Goal: Task Accomplishment & Management: Complete application form

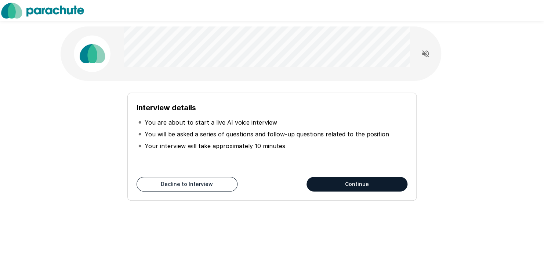
drag, startPoint x: 361, startPoint y: 183, endPoint x: 340, endPoint y: 184, distance: 21.0
drag, startPoint x: 340, startPoint y: 184, endPoint x: 320, endPoint y: 185, distance: 19.5
drag, startPoint x: 320, startPoint y: 185, endPoint x: 289, endPoint y: 94, distance: 96.3
click at [289, 94] on div "Interview details You are about to start a live AI voice interview You will be …" at bounding box center [271, 147] width 289 height 108
click at [337, 179] on button "Continue" at bounding box center [357, 184] width 101 height 15
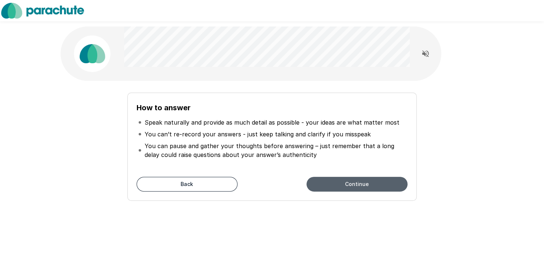
click at [337, 179] on button "Continue" at bounding box center [357, 184] width 101 height 15
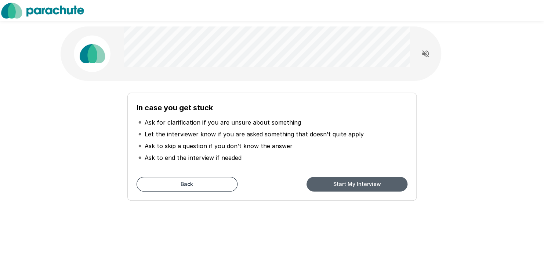
click at [337, 179] on button "Start My Interview" at bounding box center [357, 184] width 101 height 15
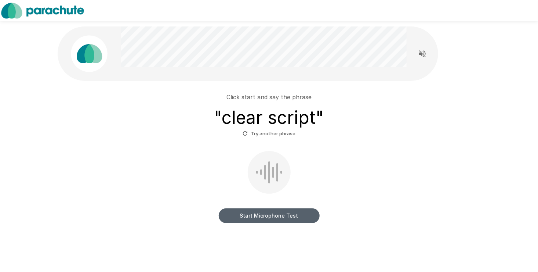
click at [263, 217] on button "Start Microphone Test" at bounding box center [269, 215] width 101 height 15
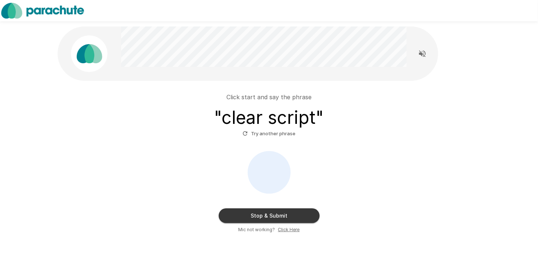
drag, startPoint x: 263, startPoint y: 217, endPoint x: 251, endPoint y: 213, distance: 13.1
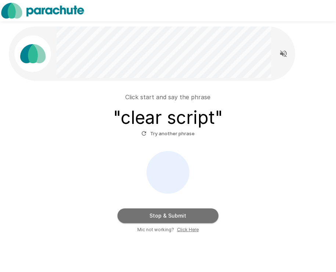
click at [196, 220] on button "Stop & Submit" at bounding box center [167, 215] width 101 height 15
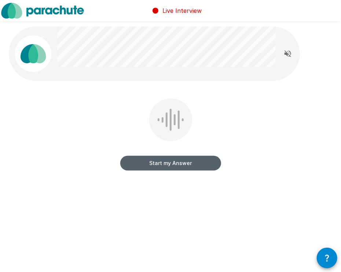
click at [193, 162] on button "Start my Answer" at bounding box center [170, 163] width 101 height 15
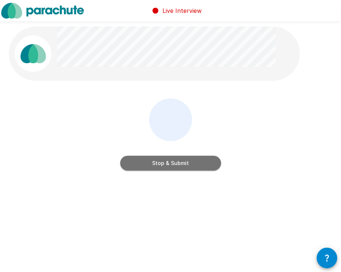
click at [203, 166] on button "Stop & Submit" at bounding box center [170, 163] width 101 height 15
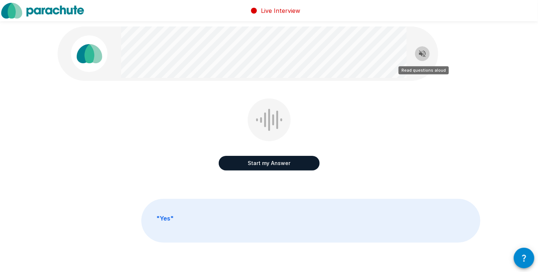
click at [420, 52] on icon "Read questions aloud" at bounding box center [422, 53] width 9 height 9
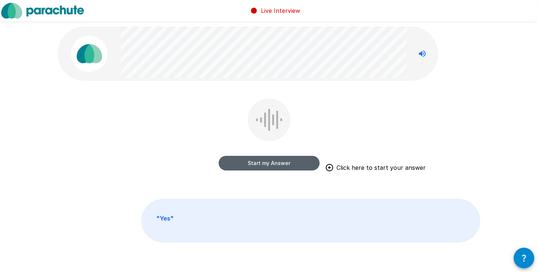
drag, startPoint x: 287, startPoint y: 162, endPoint x: 251, endPoint y: 164, distance: 36.5
click at [251, 164] on button "Start my Answer" at bounding box center [269, 163] width 101 height 15
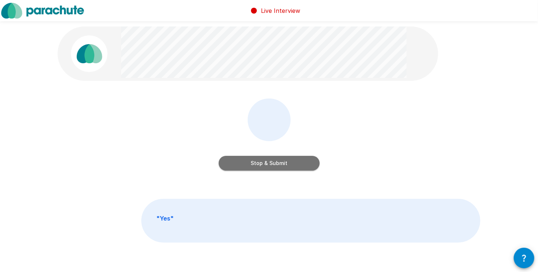
drag, startPoint x: 251, startPoint y: 164, endPoint x: 238, endPoint y: 162, distance: 13.2
drag, startPoint x: 235, startPoint y: 162, endPoint x: 263, endPoint y: 165, distance: 28.5
click at [263, 165] on button "Stop & Submit" at bounding box center [269, 163] width 101 height 15
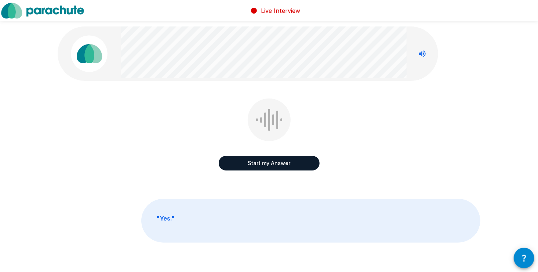
drag, startPoint x: 248, startPoint y: 169, endPoint x: 228, endPoint y: 168, distance: 20.6
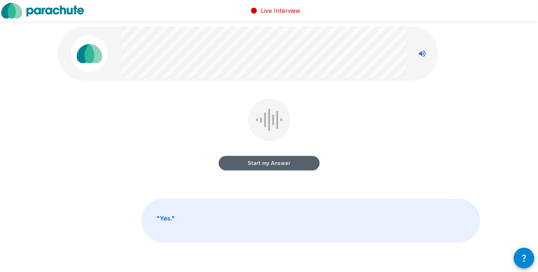
drag, startPoint x: 228, startPoint y: 168, endPoint x: 221, endPoint y: 160, distance: 10.7
click at [221, 160] on button "Start my Answer" at bounding box center [269, 163] width 101 height 15
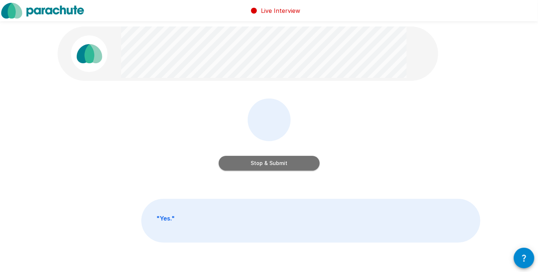
click at [241, 162] on button "Stop & Submit" at bounding box center [269, 163] width 101 height 15
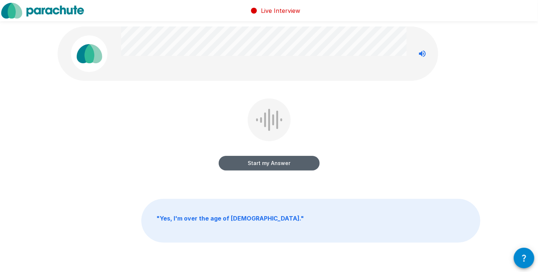
click at [242, 162] on button "Start my Answer" at bounding box center [269, 163] width 101 height 15
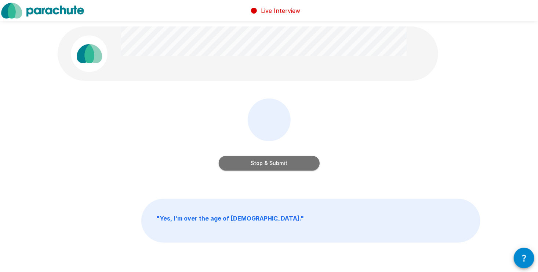
click at [242, 162] on button "Stop & Submit" at bounding box center [269, 163] width 101 height 15
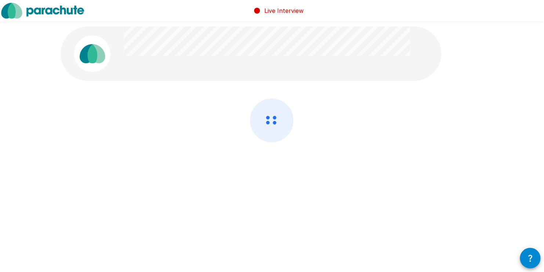
click at [242, 162] on div at bounding box center [272, 139] width 423 height 83
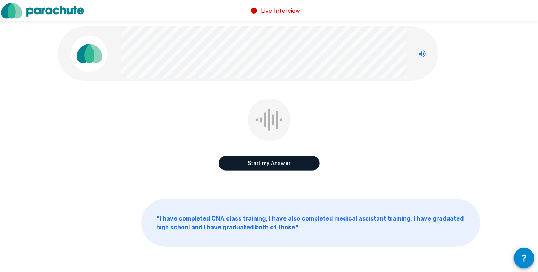
drag, startPoint x: 242, startPoint y: 162, endPoint x: 236, endPoint y: 162, distance: 5.9
drag, startPoint x: 236, startPoint y: 162, endPoint x: 226, endPoint y: 162, distance: 9.5
drag, startPoint x: 226, startPoint y: 162, endPoint x: 438, endPoint y: 144, distance: 212.6
click at [438, 144] on div "Start my Answer" at bounding box center [269, 139] width 423 height 83
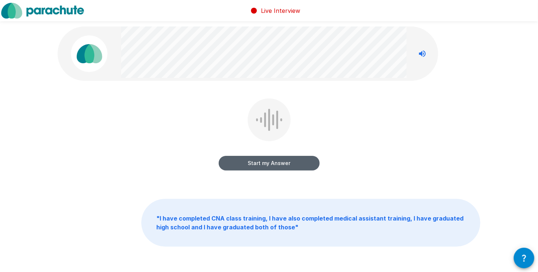
click at [285, 163] on button "Start my Answer" at bounding box center [269, 163] width 101 height 15
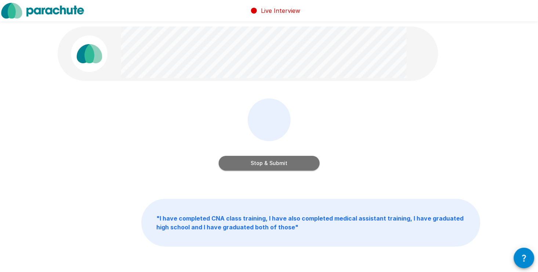
click at [261, 165] on button "Stop & Submit" at bounding box center [269, 163] width 101 height 15
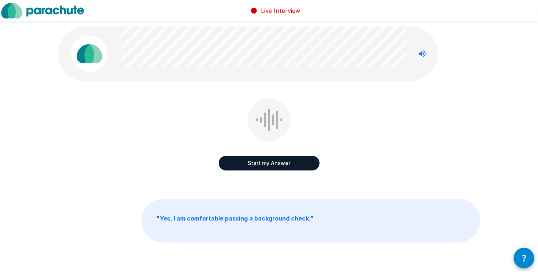
drag, startPoint x: 261, startPoint y: 165, endPoint x: 237, endPoint y: 164, distance: 24.6
drag, startPoint x: 237, startPoint y: 164, endPoint x: 246, endPoint y: 170, distance: 11.0
drag, startPoint x: 246, startPoint y: 170, endPoint x: 211, endPoint y: 160, distance: 36.2
click at [211, 160] on div "Start my Answer" at bounding box center [269, 139] width 423 height 83
click at [238, 163] on button "Start my Answer" at bounding box center [269, 163] width 101 height 15
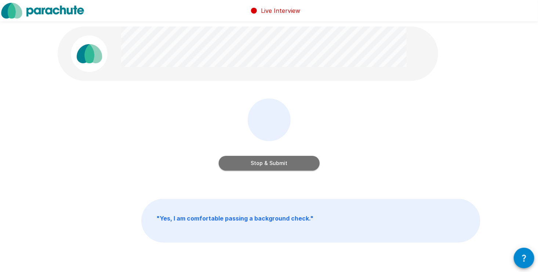
drag, startPoint x: 279, startPoint y: 159, endPoint x: 261, endPoint y: 164, distance: 18.6
drag, startPoint x: 261, startPoint y: 164, endPoint x: 242, endPoint y: 164, distance: 18.4
click at [245, 165] on button "Stop & Submit" at bounding box center [269, 163] width 101 height 15
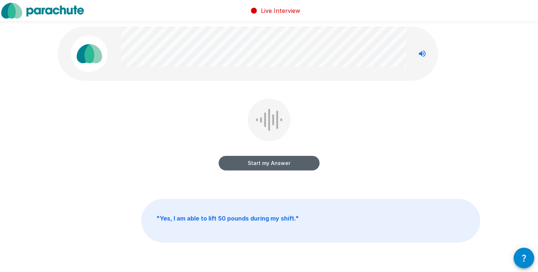
click at [250, 167] on button "Start my Answer" at bounding box center [269, 163] width 101 height 15
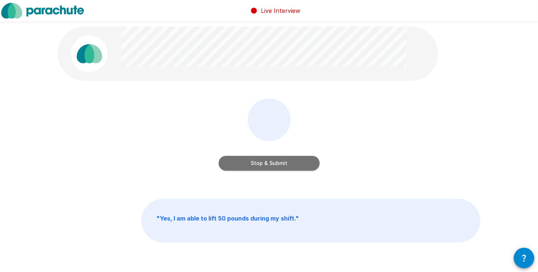
click at [249, 166] on button "Stop & Submit" at bounding box center [269, 163] width 101 height 15
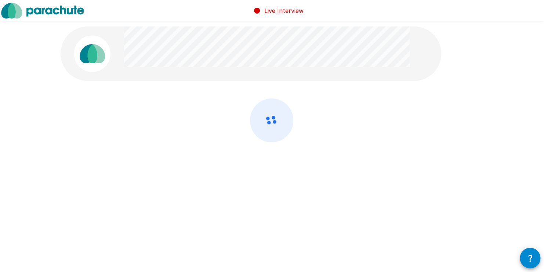
click at [249, 166] on div at bounding box center [272, 139] width 423 height 83
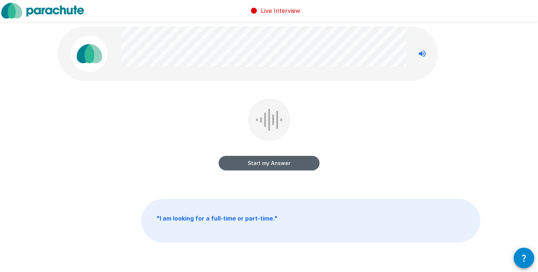
click at [247, 166] on button "Start my Answer" at bounding box center [269, 163] width 101 height 15
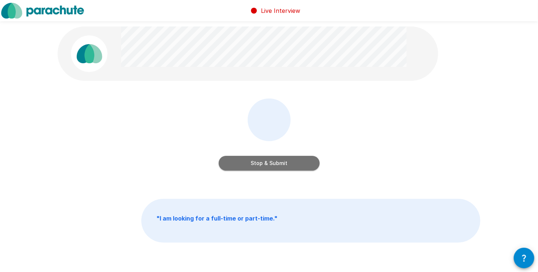
click at [247, 166] on button "Stop & Submit" at bounding box center [269, 163] width 101 height 15
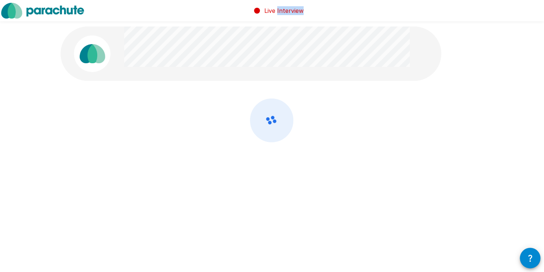
click at [247, 166] on div at bounding box center [272, 139] width 423 height 83
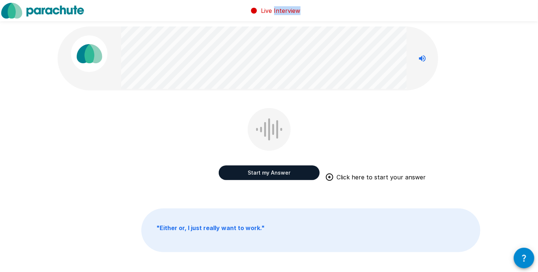
drag, startPoint x: 247, startPoint y: 166, endPoint x: 256, endPoint y: 175, distance: 12.5
drag, startPoint x: 256, startPoint y: 175, endPoint x: 242, endPoint y: 176, distance: 13.7
drag, startPoint x: 242, startPoint y: 176, endPoint x: 223, endPoint y: 173, distance: 19.4
drag, startPoint x: 223, startPoint y: 173, endPoint x: 300, endPoint y: 177, distance: 76.8
drag, startPoint x: 300, startPoint y: 177, endPoint x: 271, endPoint y: 181, distance: 28.9
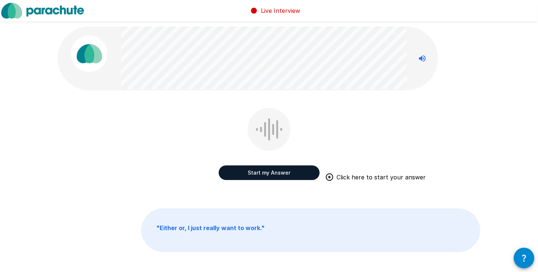
click at [271, 181] on div "Start my Answer Click here to start your answer" at bounding box center [269, 145] width 101 height 75
click at [269, 171] on button "Start my Answer" at bounding box center [269, 172] width 101 height 15
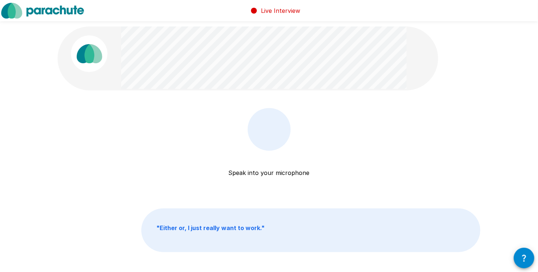
click at [269, 171] on p "Speak into your microphone" at bounding box center [269, 164] width 81 height 26
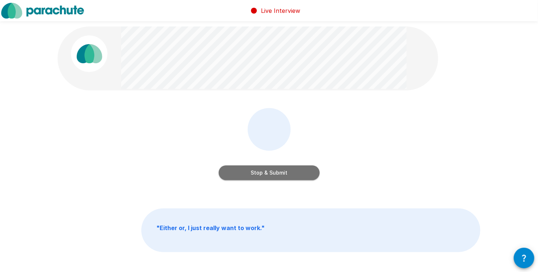
drag, startPoint x: 269, startPoint y: 171, endPoint x: 248, endPoint y: 172, distance: 21.3
drag, startPoint x: 248, startPoint y: 172, endPoint x: 240, endPoint y: 173, distance: 7.8
click at [240, 173] on button "Stop & Submit" at bounding box center [269, 172] width 101 height 15
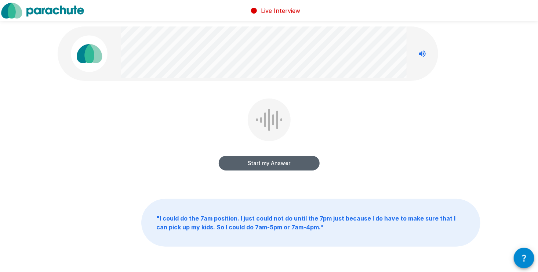
drag, startPoint x: 280, startPoint y: 167, endPoint x: 243, endPoint y: 163, distance: 37.3
click at [243, 163] on button "Start my Answer" at bounding box center [269, 163] width 101 height 15
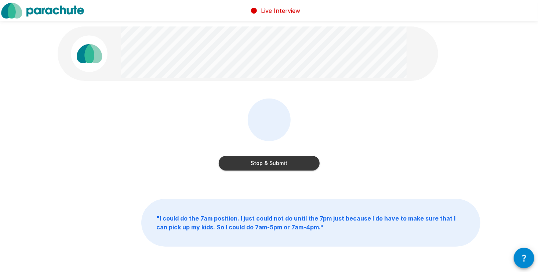
drag, startPoint x: 243, startPoint y: 163, endPoint x: 233, endPoint y: 164, distance: 10.3
click at [233, 164] on button "Stop & Submit" at bounding box center [269, 163] width 101 height 15
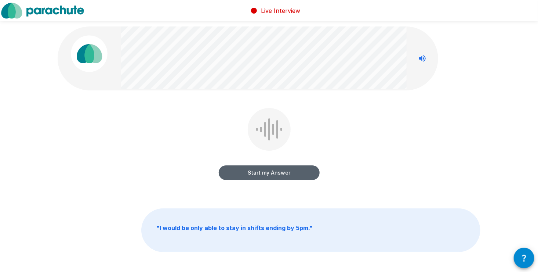
click at [254, 177] on button "Start my Answer" at bounding box center [269, 172] width 101 height 15
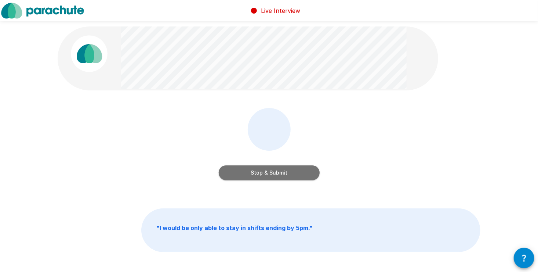
click at [254, 177] on button "Stop & Submit" at bounding box center [269, 172] width 101 height 15
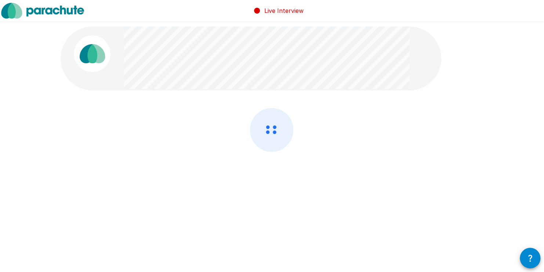
click at [253, 177] on div at bounding box center [272, 149] width 423 height 83
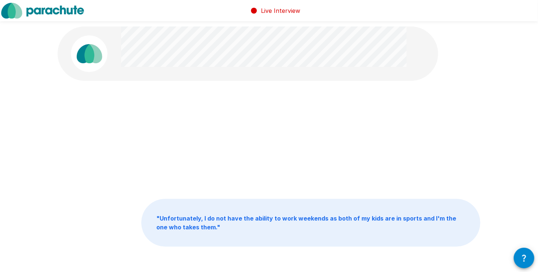
click at [253, 177] on div at bounding box center [269, 139] width 423 height 83
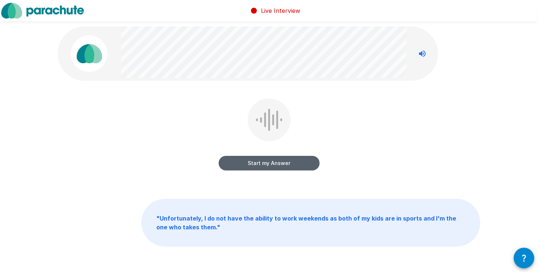
click at [256, 168] on button "Start my Answer" at bounding box center [269, 163] width 101 height 15
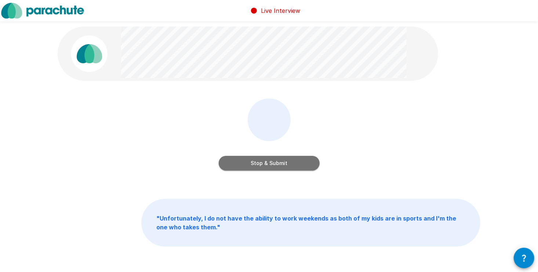
click at [266, 166] on button "Stop & Submit" at bounding box center [269, 163] width 101 height 15
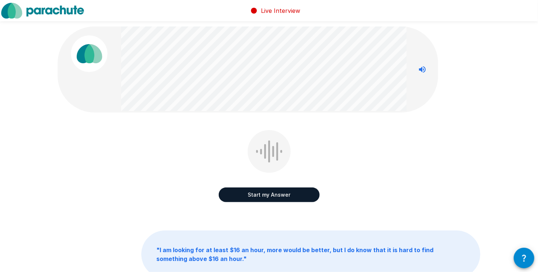
click at [273, 192] on button "Start my Answer" at bounding box center [269, 194] width 101 height 15
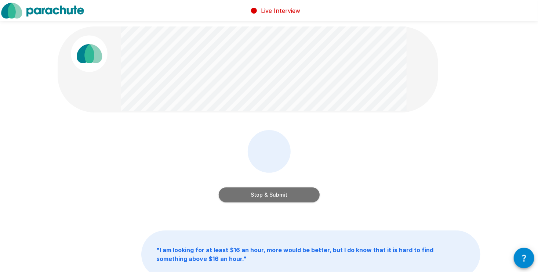
click at [276, 195] on button "Stop & Submit" at bounding box center [269, 194] width 101 height 15
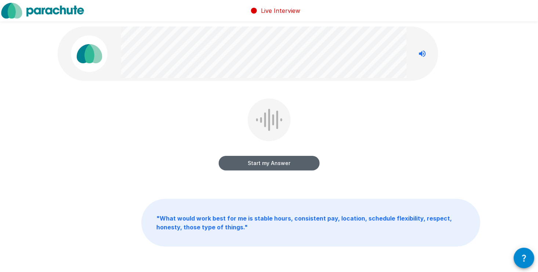
click at [256, 163] on button "Start my Answer" at bounding box center [269, 163] width 101 height 15
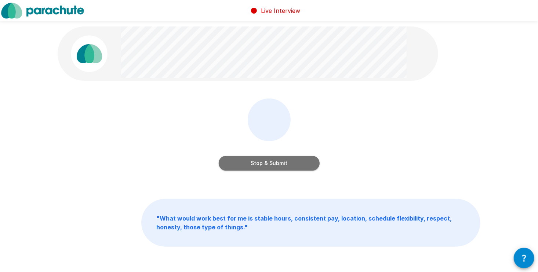
click at [256, 163] on button "Stop & Submit" at bounding box center [269, 163] width 101 height 15
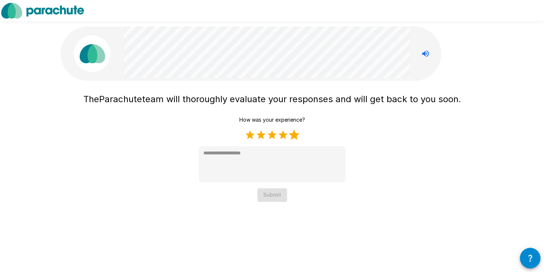
click at [294, 135] on label "5 Stars" at bounding box center [294, 134] width 11 height 11
type textarea "*"
click at [283, 196] on button "Submit" at bounding box center [272, 195] width 30 height 14
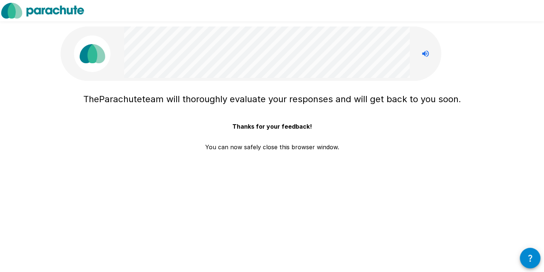
click at [283, 194] on div "The Parachute team will thoroughly evaluate your responses and will get back to…" at bounding box center [272, 115] width 441 height 231
